Goal: Task Accomplishment & Management: Manage account settings

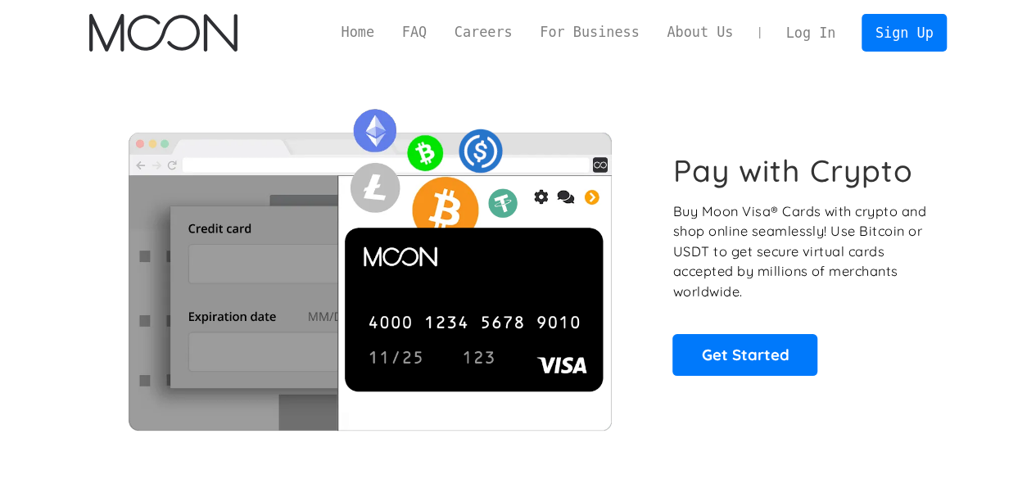
click at [819, 39] on link "Log In" at bounding box center [810, 33] width 77 height 36
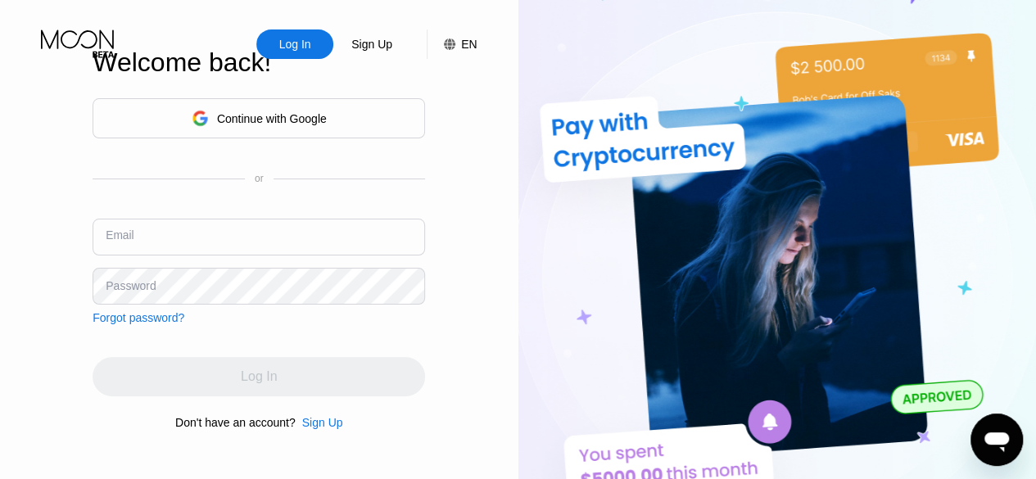
click at [208, 248] on input "text" at bounding box center [259, 237] width 333 height 37
type input "[EMAIL_ADDRESS][DOMAIN_NAME]"
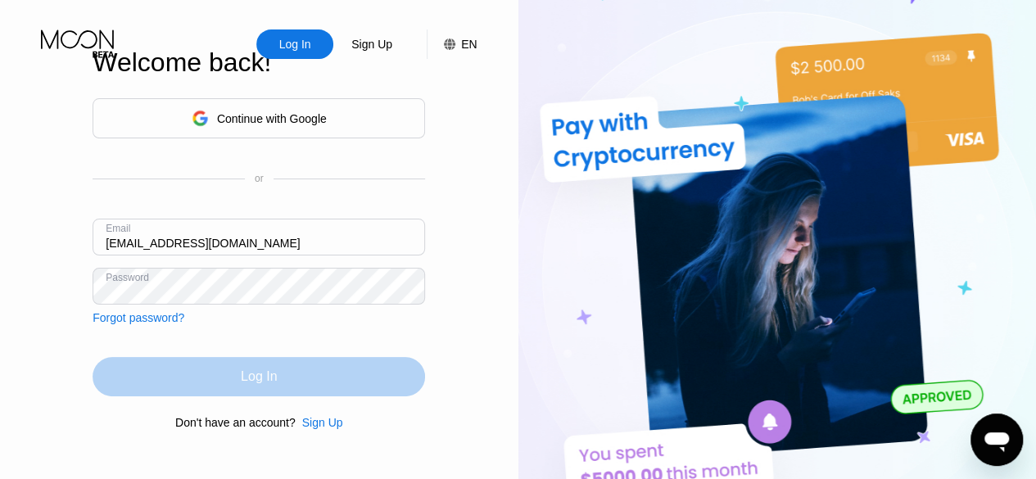
click at [292, 378] on div "Log In" at bounding box center [259, 376] width 333 height 39
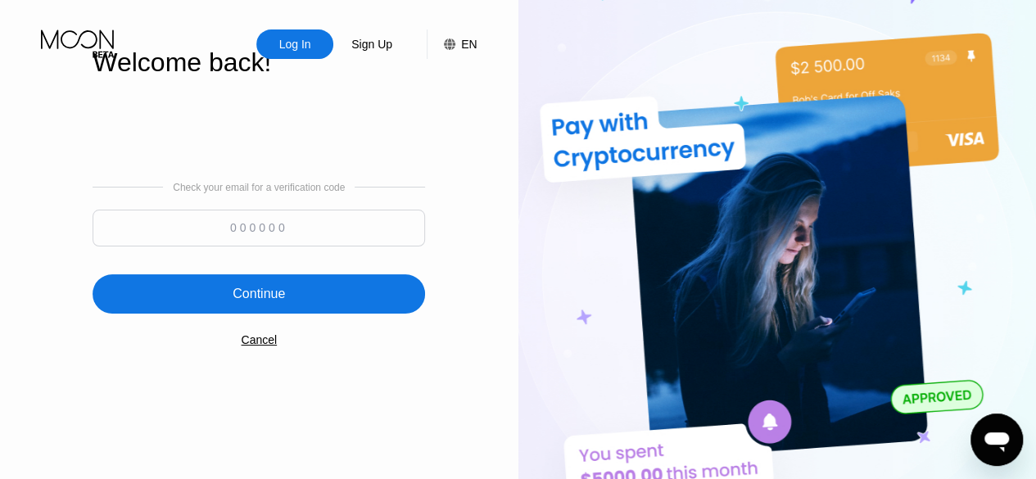
click at [362, 229] on input at bounding box center [259, 228] width 333 height 37
type input "289228"
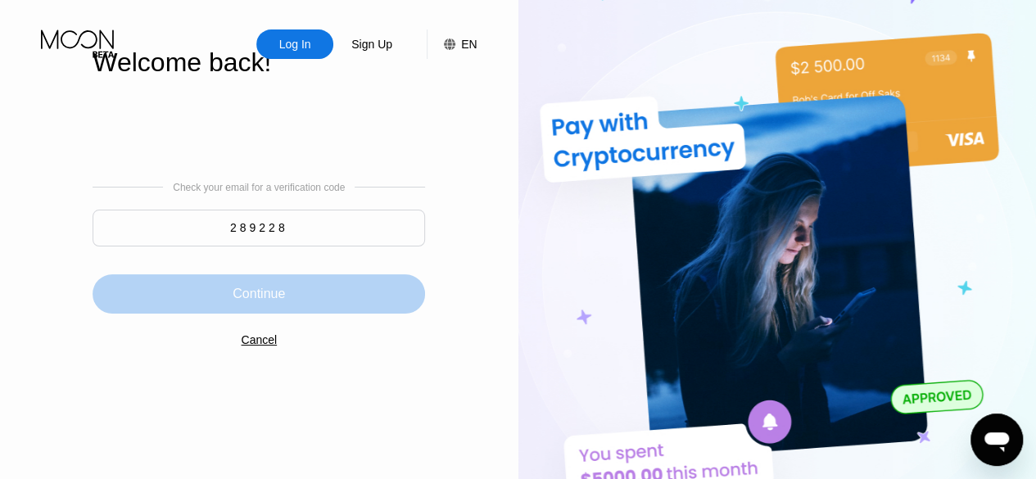
click at [316, 296] on div "Continue" at bounding box center [259, 293] width 333 height 39
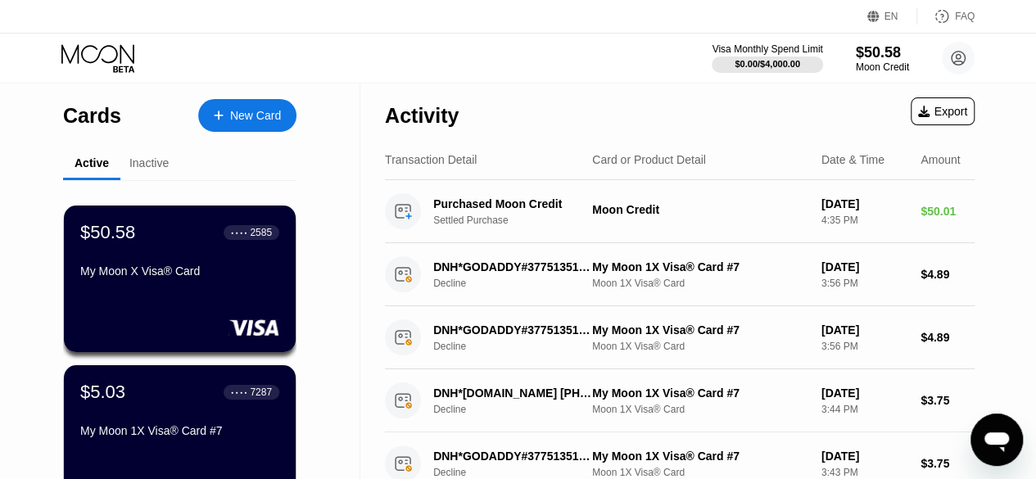
click at [359, 63] on div "Visa Monthly Spend Limit $0.00 / $4,000.00 $50.58 Moon Credit rthrtra@gmail.com…" at bounding box center [518, 58] width 1036 height 49
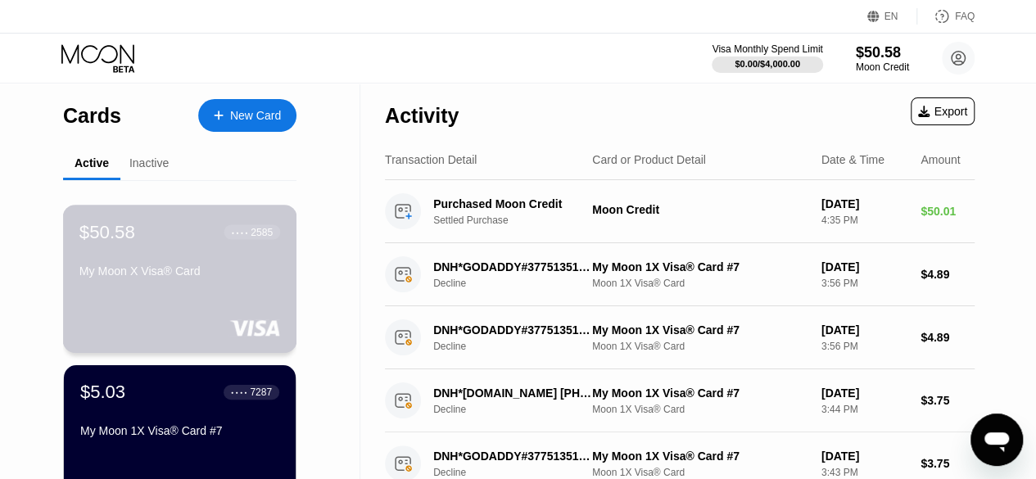
click at [156, 256] on div "$50.58 ● ● ● ● 2585 My Moon X Visa® Card" at bounding box center [179, 252] width 201 height 63
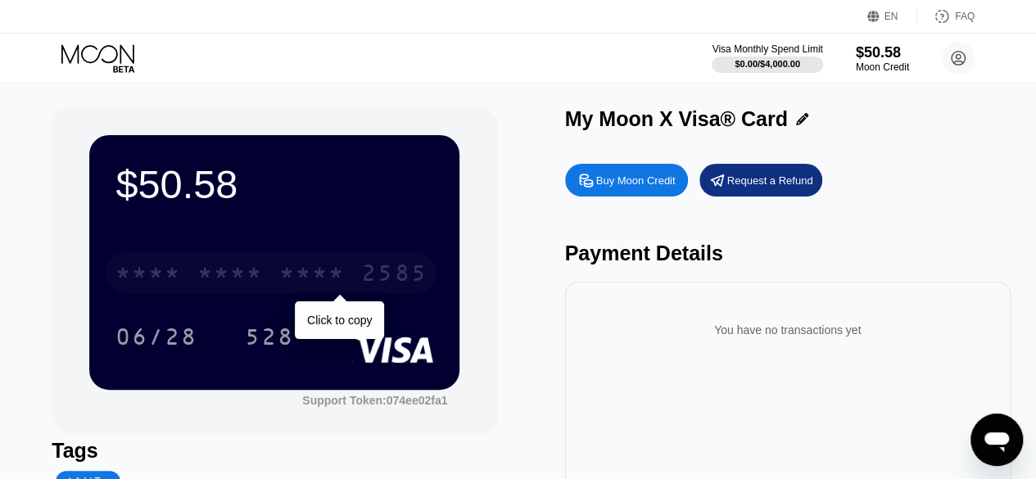
click at [344, 281] on div "* * * *" at bounding box center [312, 275] width 66 height 26
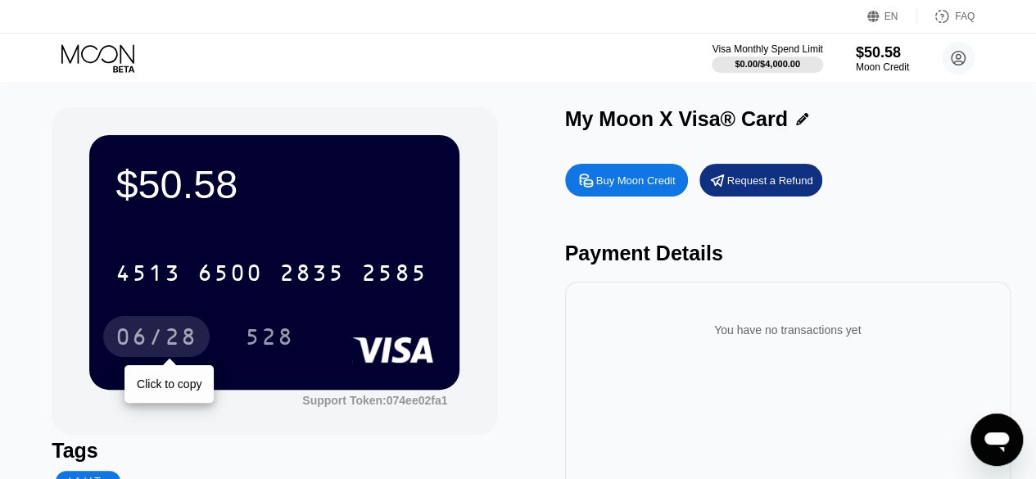
click at [156, 333] on div "06/28" at bounding box center [156, 339] width 82 height 26
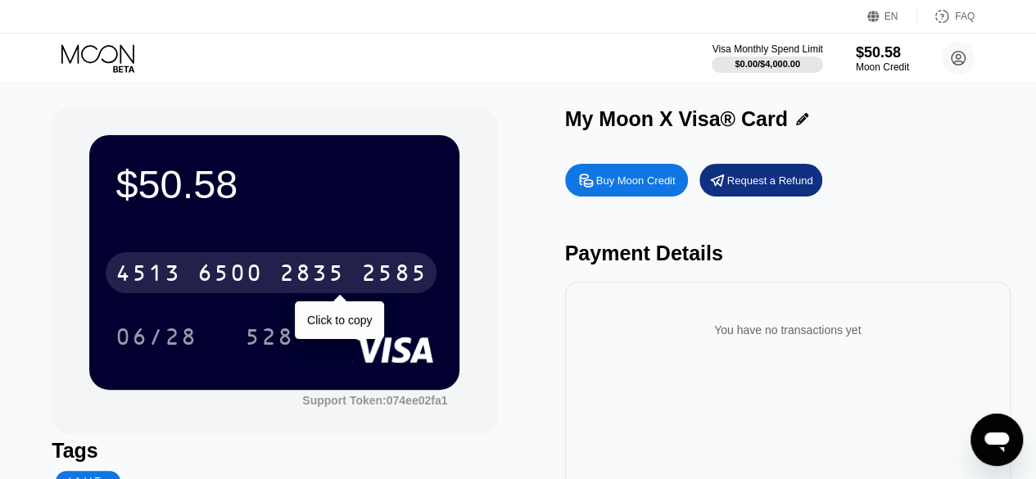
click at [301, 276] on div "2835" at bounding box center [312, 275] width 66 height 26
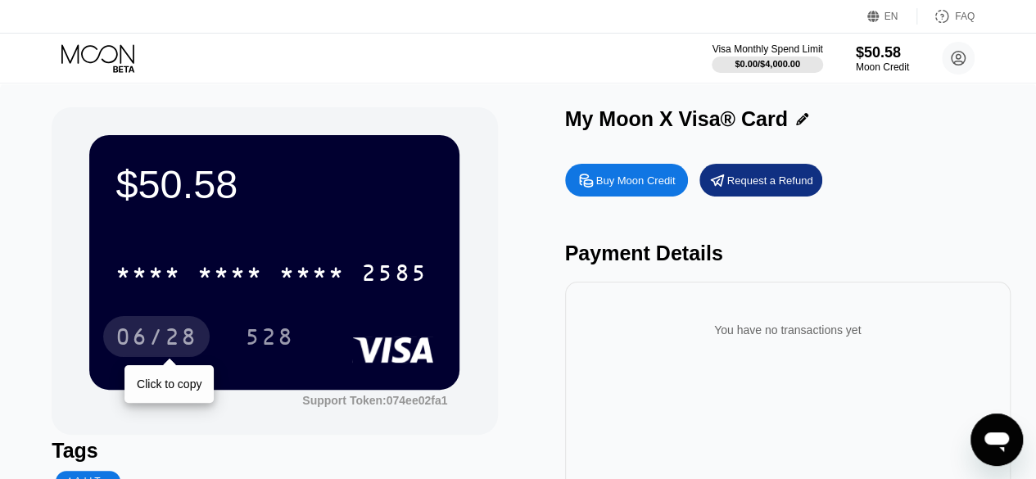
click at [157, 325] on div "06/28" at bounding box center [156, 336] width 106 height 41
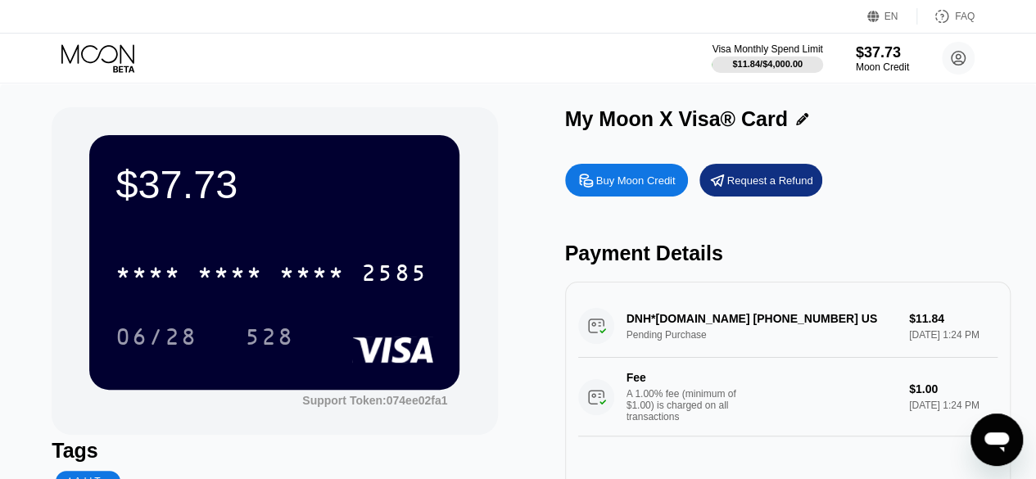
click at [527, 57] on div "Visa Monthly Spend Limit $11.84 / $4,000.00 $37.73 Moon Credit [EMAIL_ADDRESS][…" at bounding box center [518, 58] width 1036 height 49
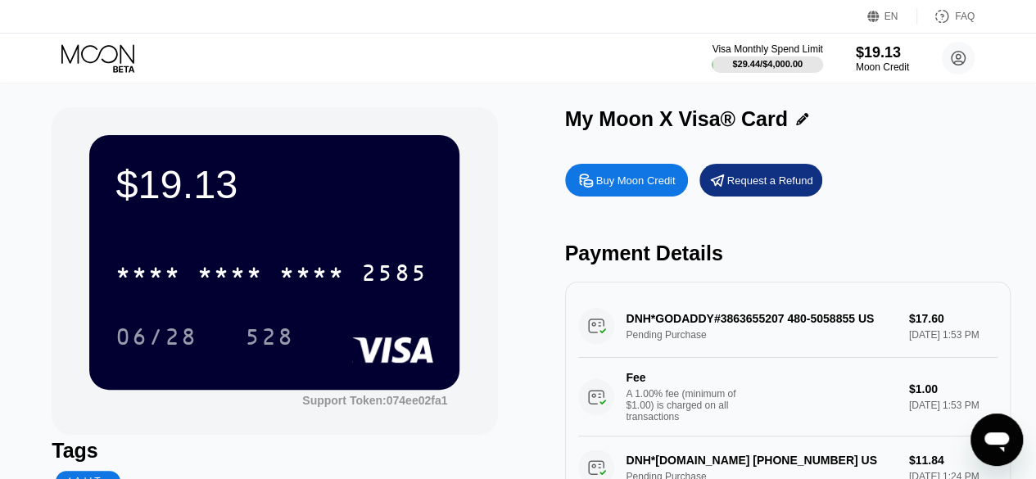
click at [537, 66] on div "Visa Monthly Spend Limit $29.44 / $4,000.00 $19.13 Moon Credit rthrtra@gmail.co…" at bounding box center [518, 58] width 1036 height 49
